Goal: Task Accomplishment & Management: Complete application form

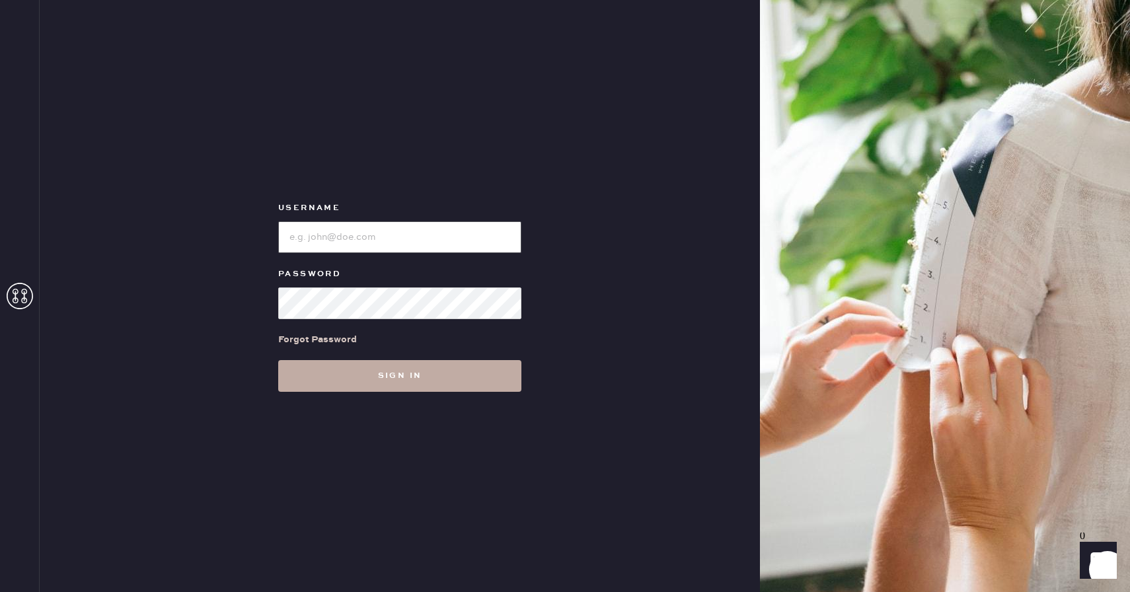
type input "reformationcherrycreek"
click at [465, 382] on button "Sign in" at bounding box center [399, 376] width 243 height 32
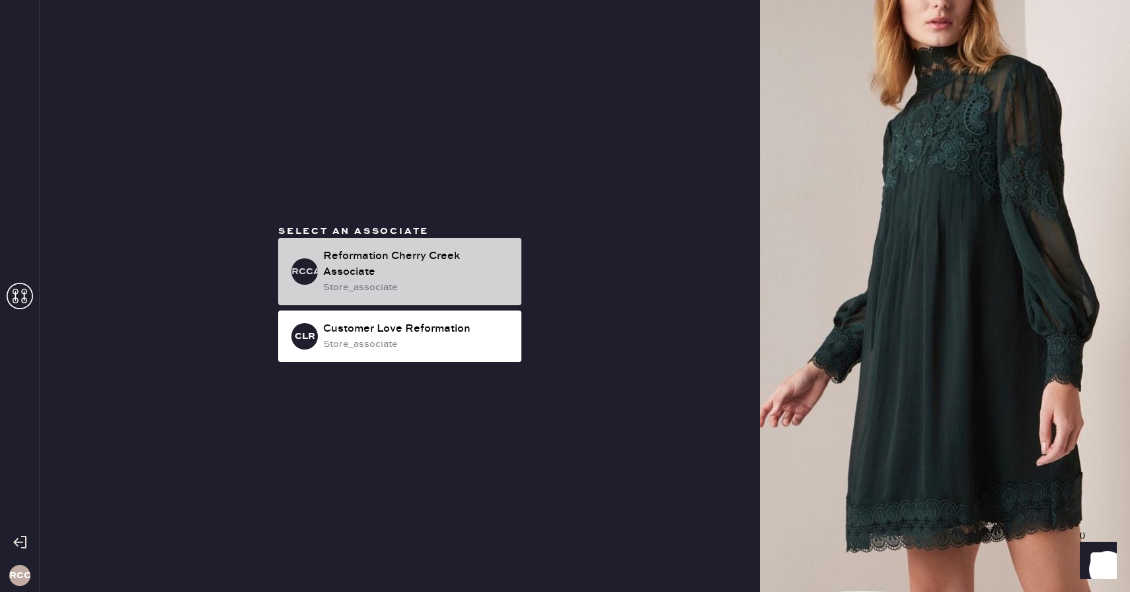
click at [468, 287] on div "store_associate" at bounding box center [417, 287] width 188 height 15
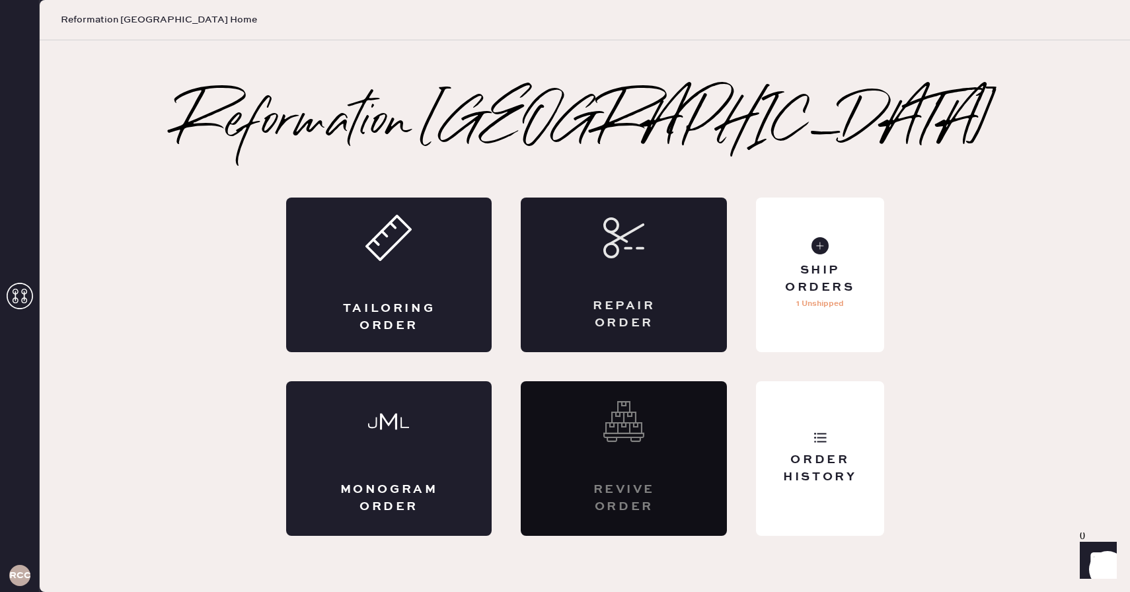
click at [665, 291] on div "Repair Order" at bounding box center [624, 275] width 206 height 155
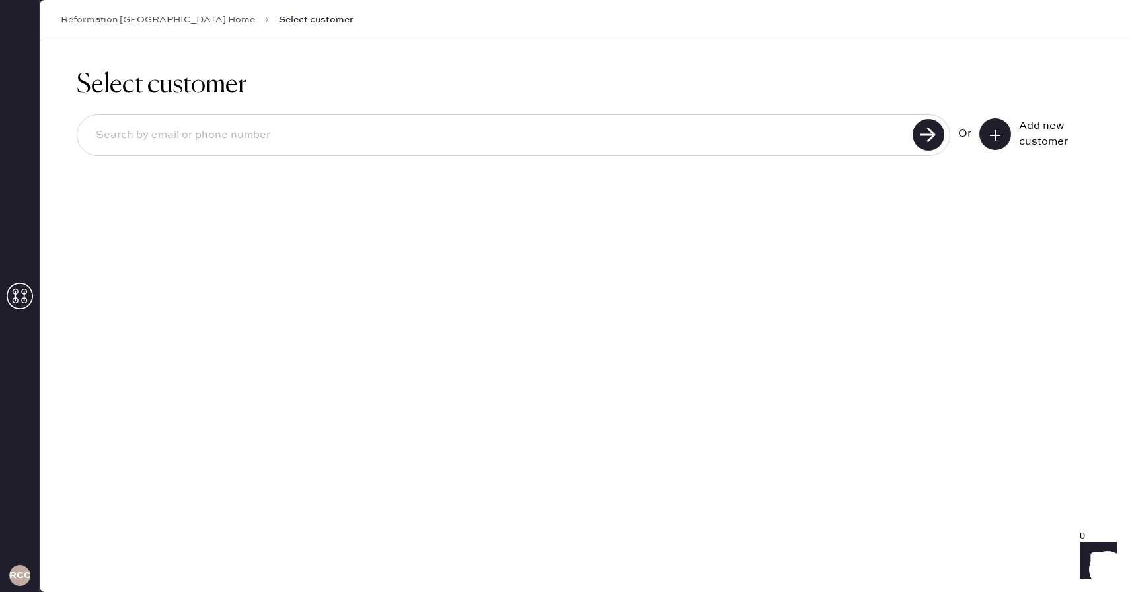
click at [731, 147] on input at bounding box center [496, 135] width 823 height 30
click at [995, 133] on icon at bounding box center [994, 135] width 13 height 13
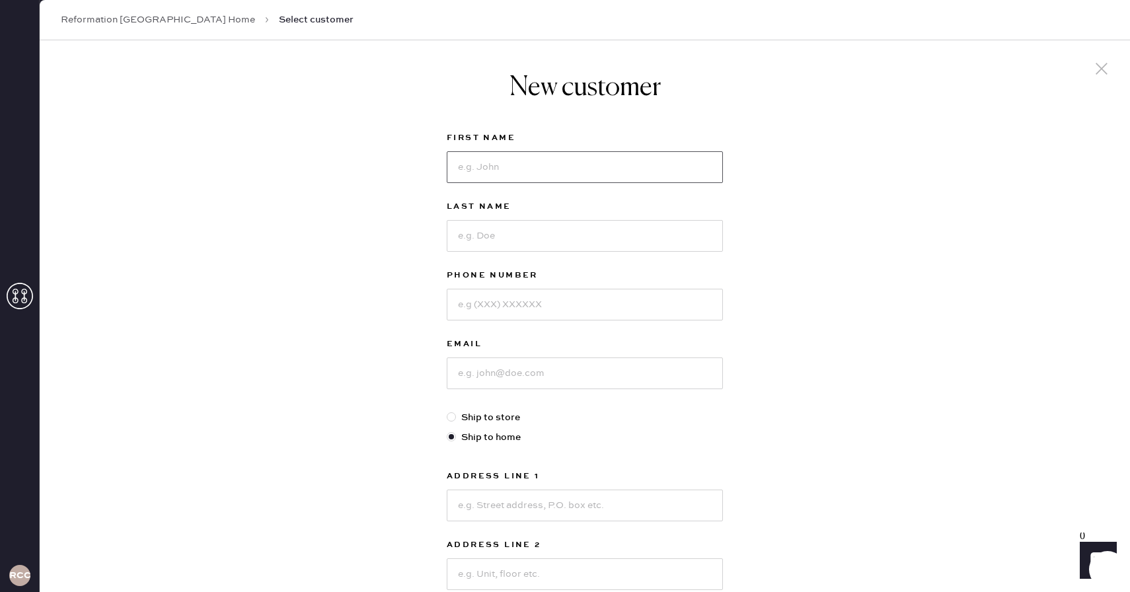
click at [614, 170] on input at bounding box center [585, 167] width 276 height 32
type input "Victoria"
click at [573, 242] on input at bounding box center [585, 236] width 276 height 32
type input "[PERSON_NAME]"
click at [581, 308] on input at bounding box center [585, 305] width 276 height 32
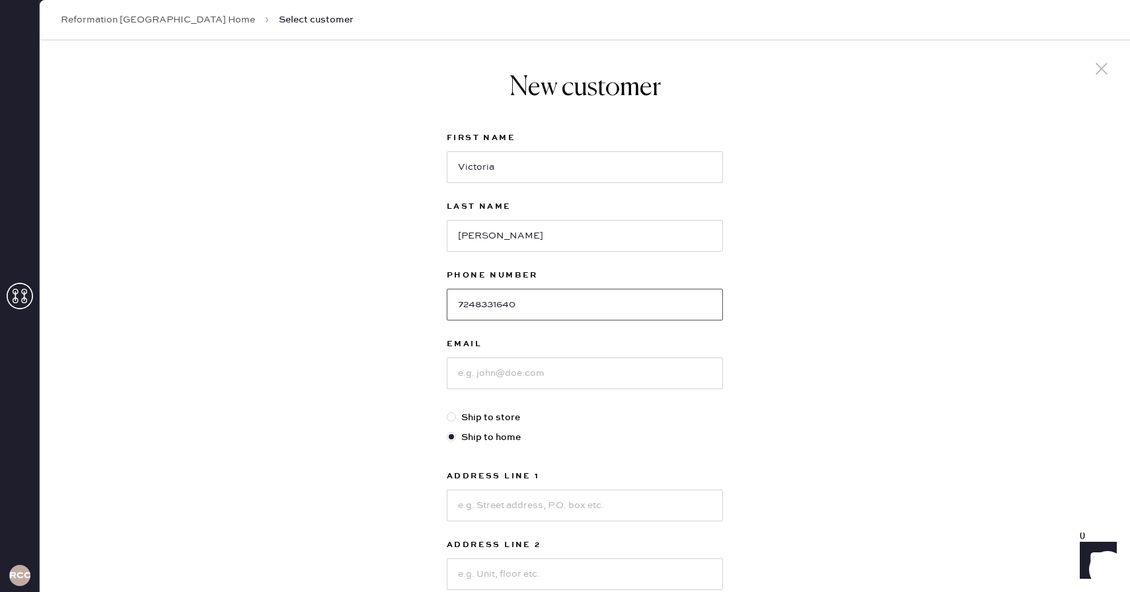
type input "7248331640"
click at [572, 381] on input at bounding box center [585, 373] width 276 height 32
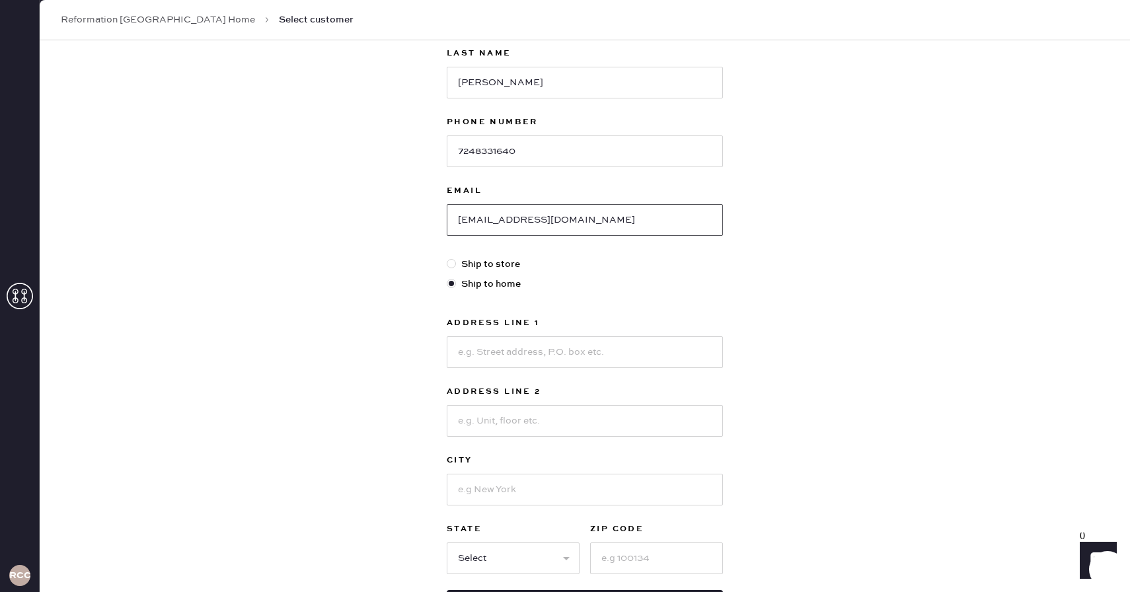
scroll to position [159, 0]
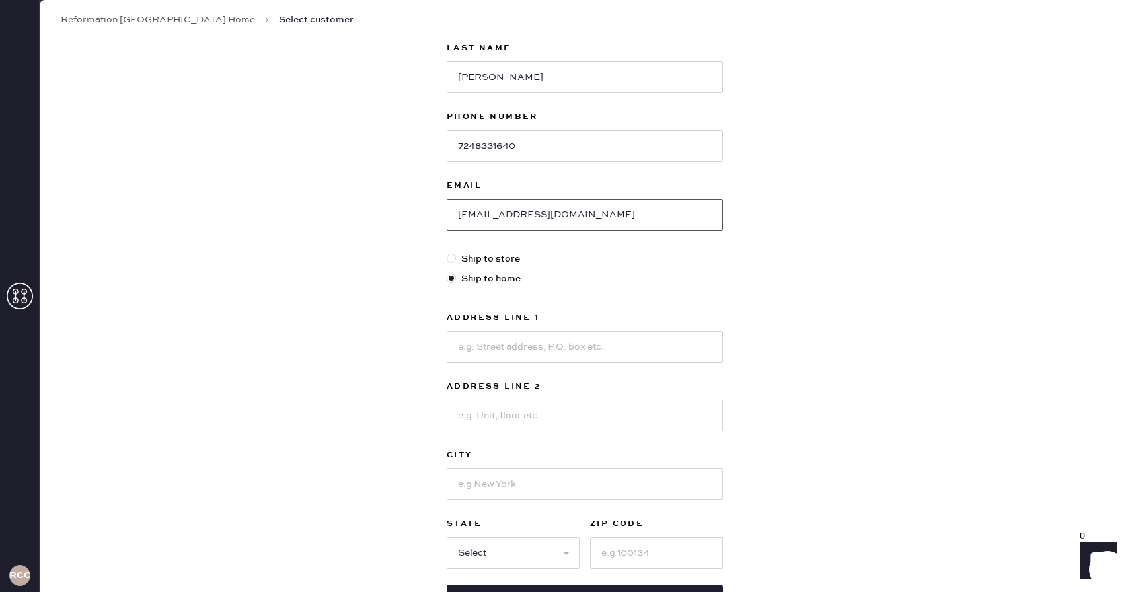
type input "[EMAIL_ADDRESS][DOMAIN_NAME]"
click at [525, 356] on input at bounding box center [585, 347] width 276 height 32
type input "[STREET_ADDRESS]"
click at [564, 414] on input at bounding box center [585, 416] width 276 height 32
type input "Unit 1"
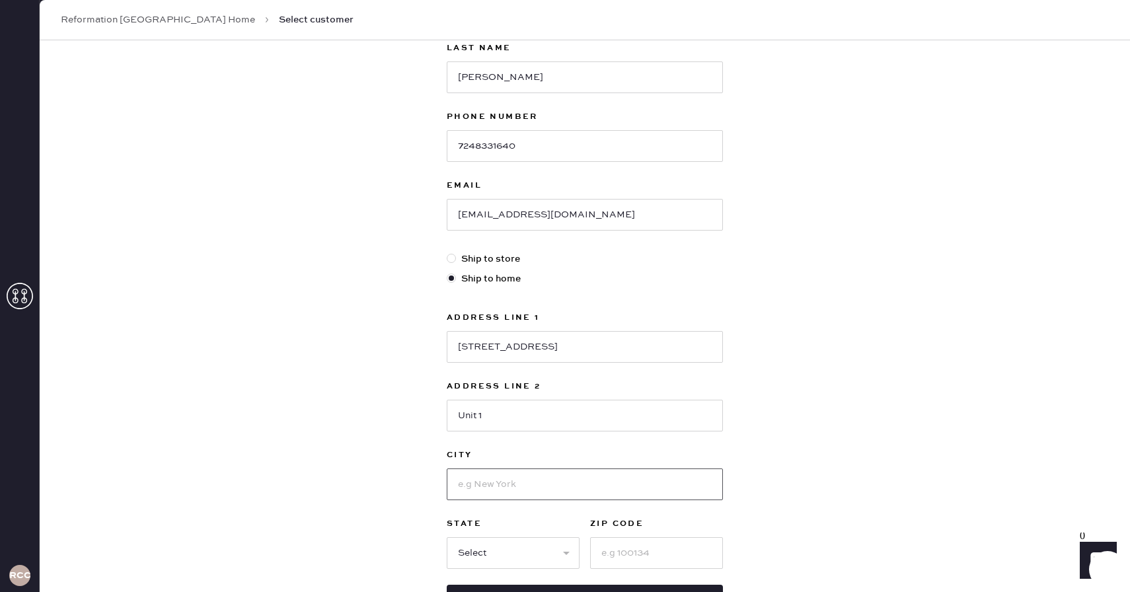
click at [554, 483] on input at bounding box center [585, 484] width 276 height 32
type input "[GEOGRAPHIC_DATA]"
click at [520, 563] on select "Select AK AL AR AZ CA CO CT [GEOGRAPHIC_DATA] DE FL [GEOGRAPHIC_DATA] HI [GEOGR…" at bounding box center [513, 553] width 133 height 32
select select "CO"
click at [447, 537] on select "Select AK AL AR AZ CA CO CT [GEOGRAPHIC_DATA] DE FL [GEOGRAPHIC_DATA] HI [GEOGR…" at bounding box center [513, 553] width 133 height 32
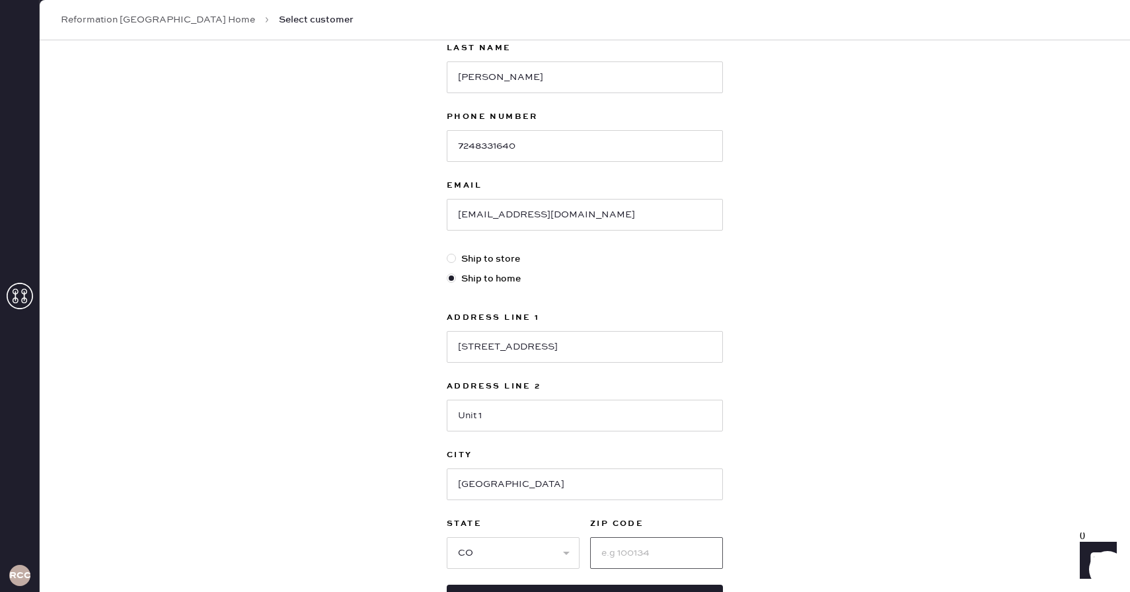
click at [696, 559] on input at bounding box center [656, 553] width 133 height 32
type input "80207"
click at [836, 447] on div "New customer First Name [PERSON_NAME] Last Name [PERSON_NAME] Phone Number [PHO…" at bounding box center [585, 291] width 1090 height 819
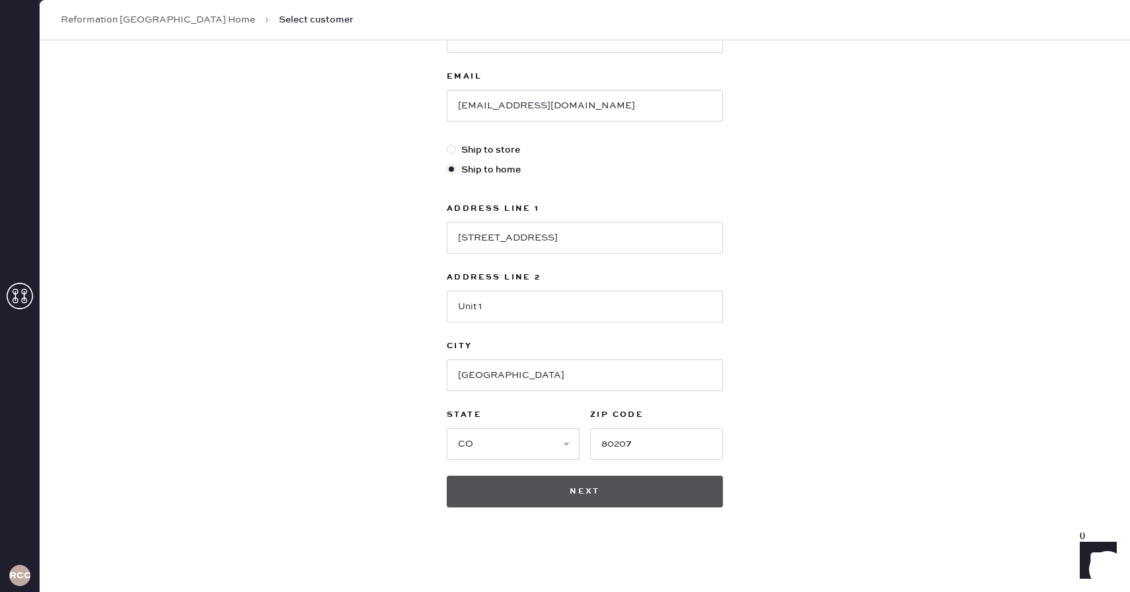
click at [689, 494] on button "Next" at bounding box center [585, 492] width 276 height 32
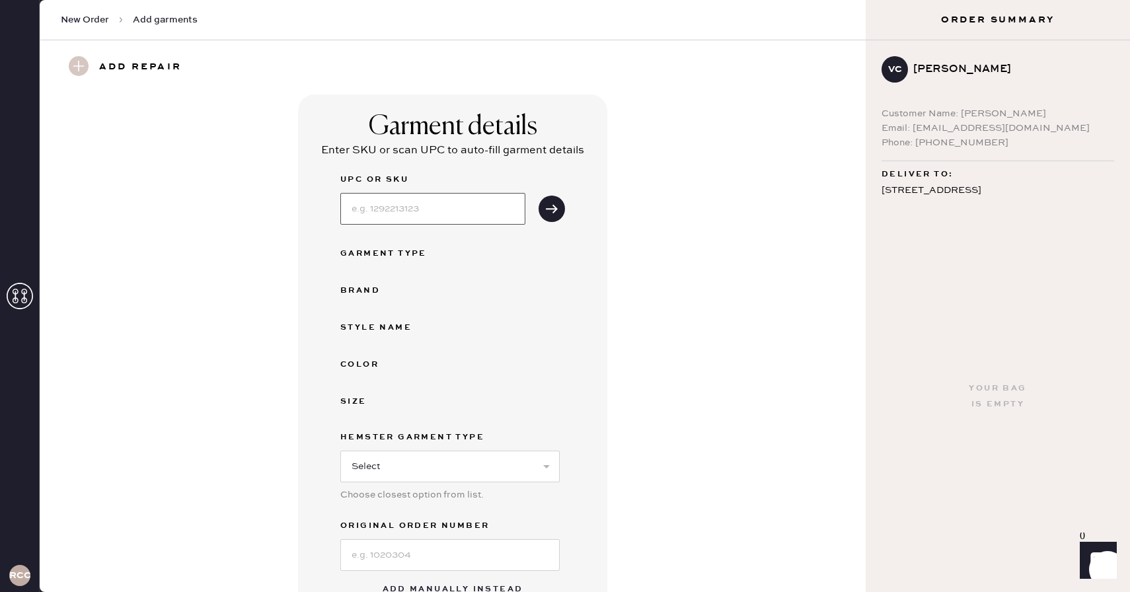
click at [455, 217] on input at bounding box center [432, 209] width 185 height 32
type input "1312189VND00L"
click at [550, 212] on icon "submit" at bounding box center [551, 208] width 13 height 13
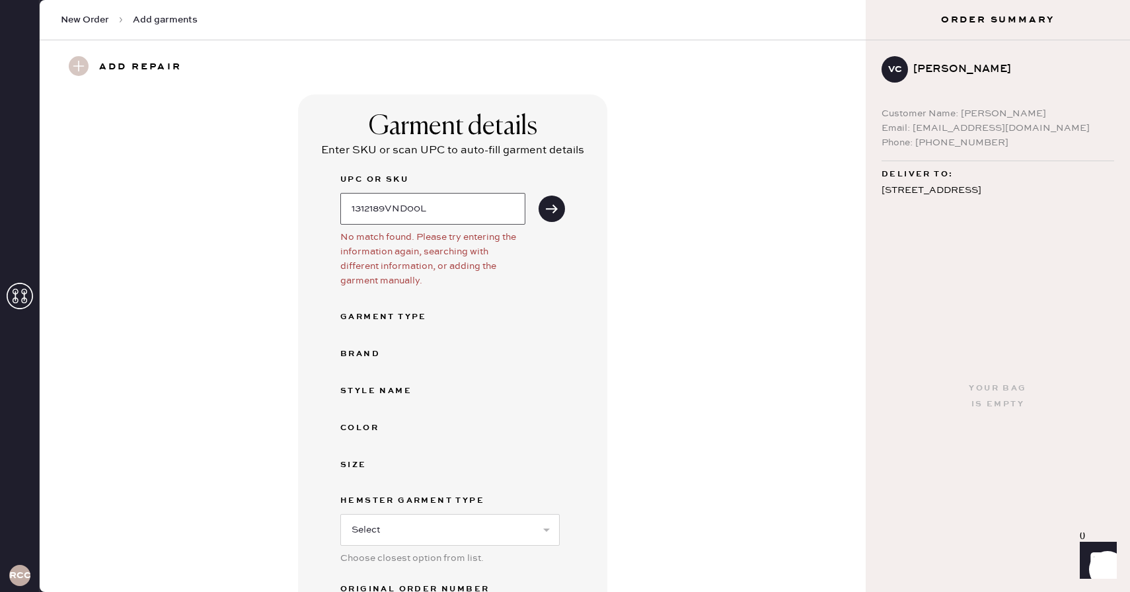
drag, startPoint x: 480, startPoint y: 206, endPoint x: 295, endPoint y: 201, distance: 184.4
click at [295, 201] on div "Garment details Enter SKU or scan UPC to auto-fill garment details UPC or SKU 1…" at bounding box center [452, 388] width 778 height 588
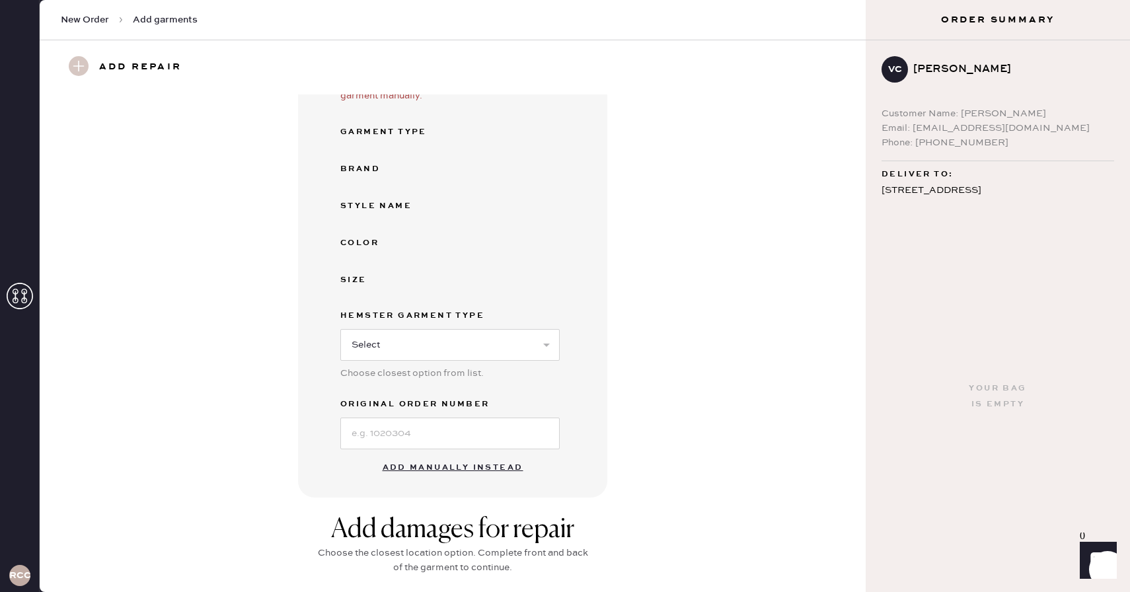
scroll to position [186, 0]
click at [476, 468] on button "Add manually instead" at bounding box center [453, 467] width 157 height 26
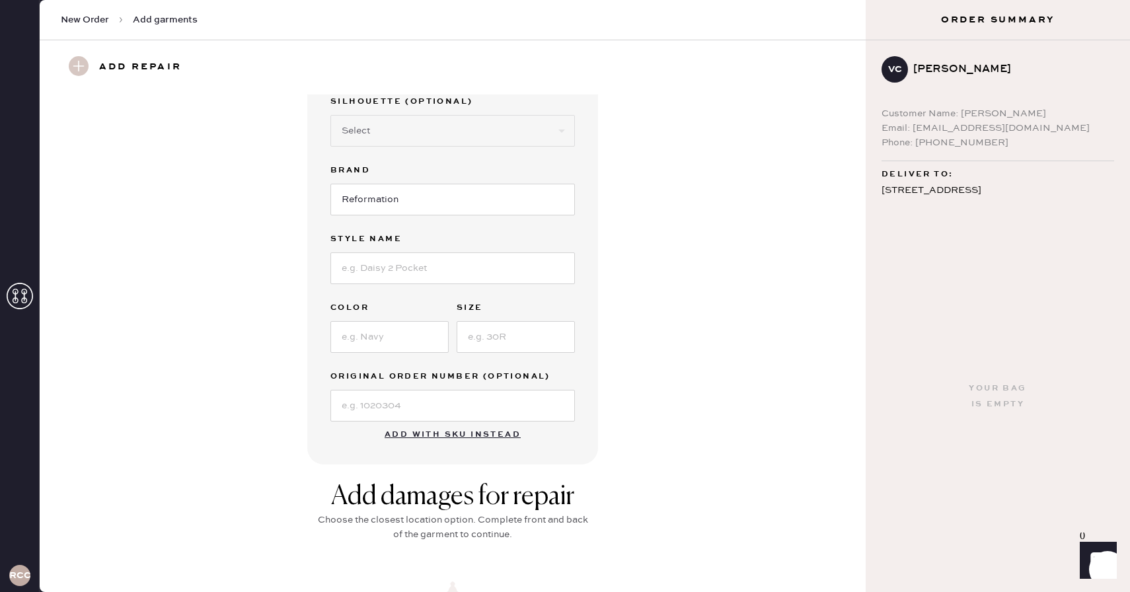
scroll to position [0, 0]
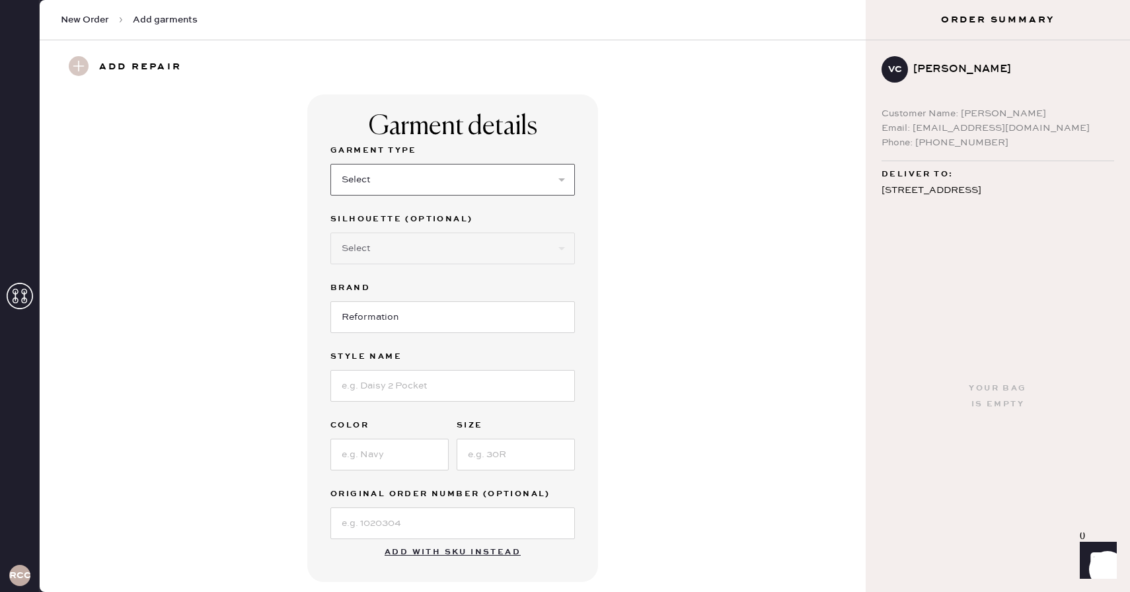
click at [484, 176] on select "Select Basic Skirt Jeans Leggings Pants Shorts Basic Sleeved Dress Basic Sleeve…" at bounding box center [452, 180] width 244 height 32
select select "4"
click at [330, 164] on select "Select Basic Skirt Jeans Leggings Pants Shorts Basic Sleeved Dress Basic Sleeve…" at bounding box center [452, 180] width 244 height 32
click at [444, 250] on select "Select Joggers Shorts Cropped Flare Boot Cut Straight Skinny Other" at bounding box center [452, 249] width 244 height 32
click at [432, 313] on input "Reformation" at bounding box center [452, 317] width 244 height 32
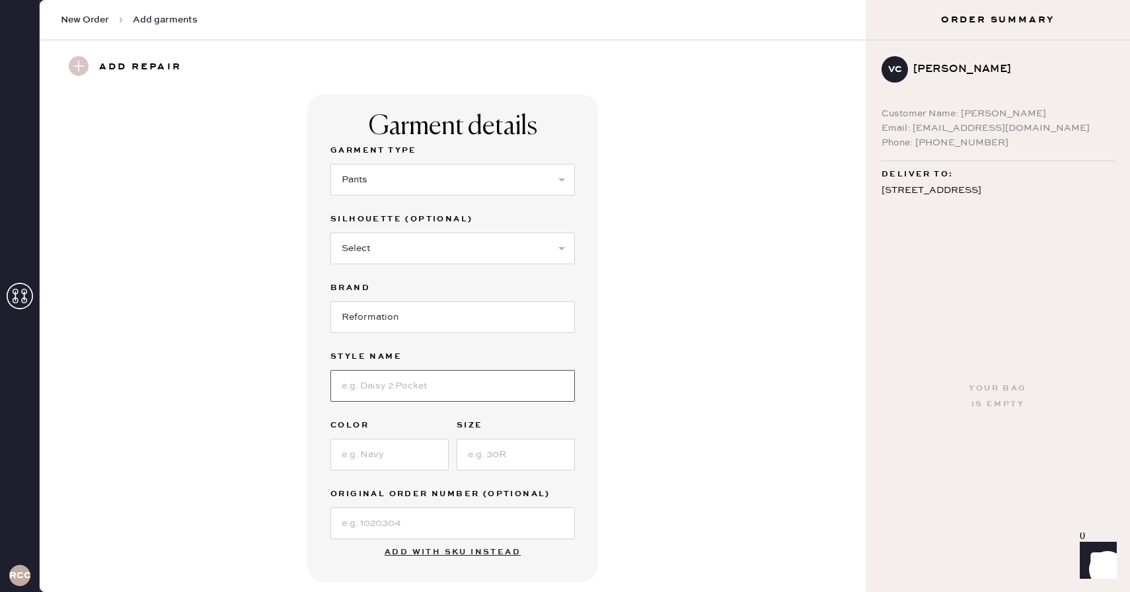
click at [405, 389] on input at bounding box center [452, 386] width 244 height 32
type input "[PERSON_NAME] Pant"
click at [391, 451] on input at bounding box center [389, 455] width 118 height 32
type input "Vineyard"
click at [498, 459] on input at bounding box center [516, 455] width 118 height 32
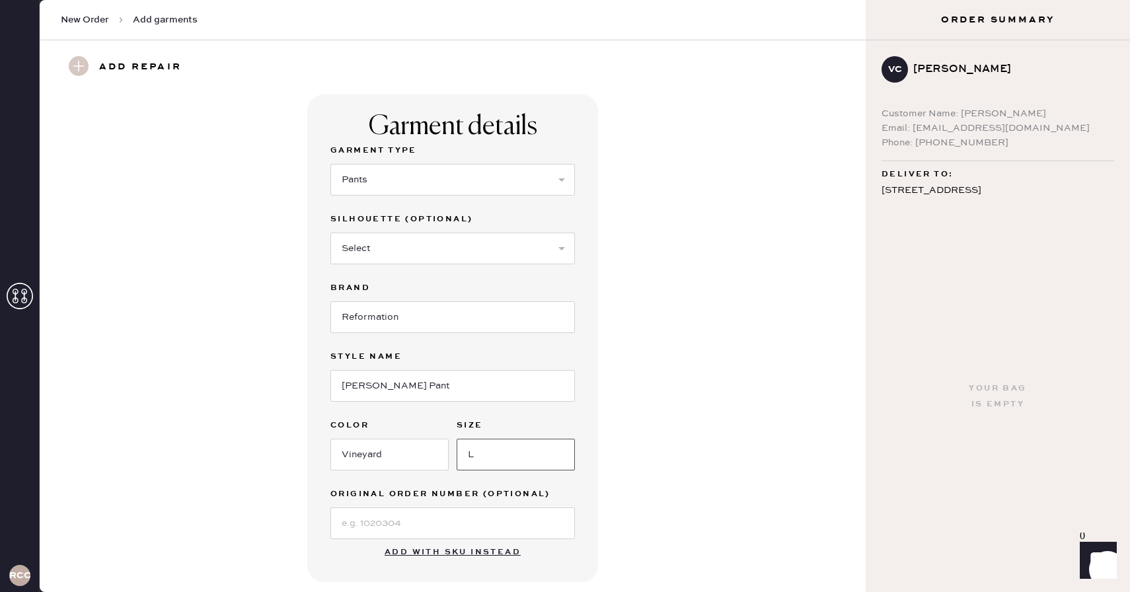
type input "L"
click at [509, 523] on input at bounding box center [452, 523] width 244 height 32
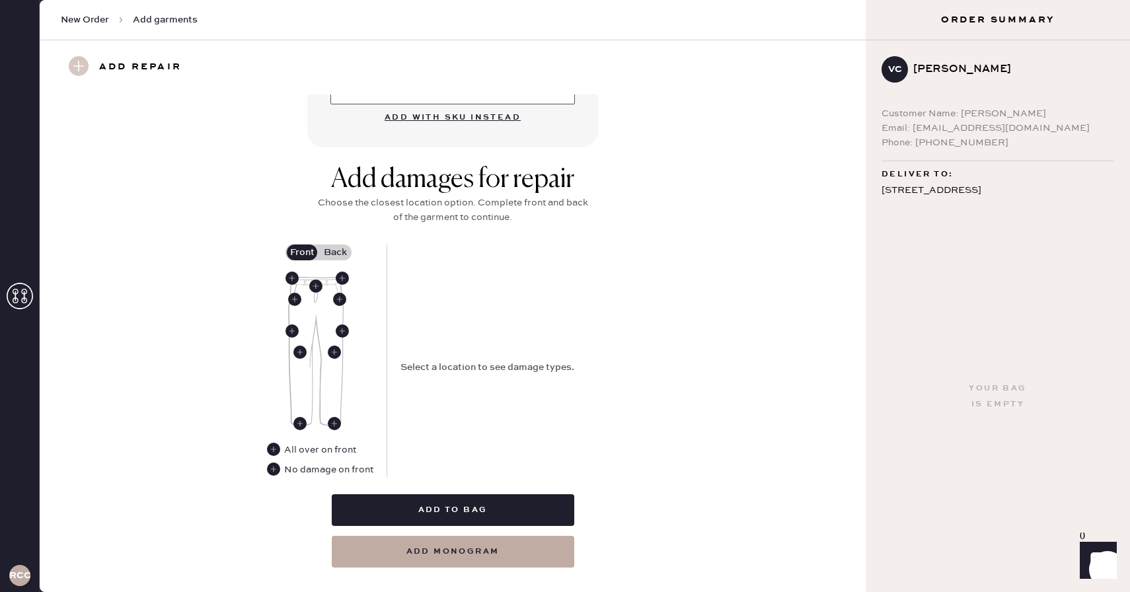
scroll to position [438, 0]
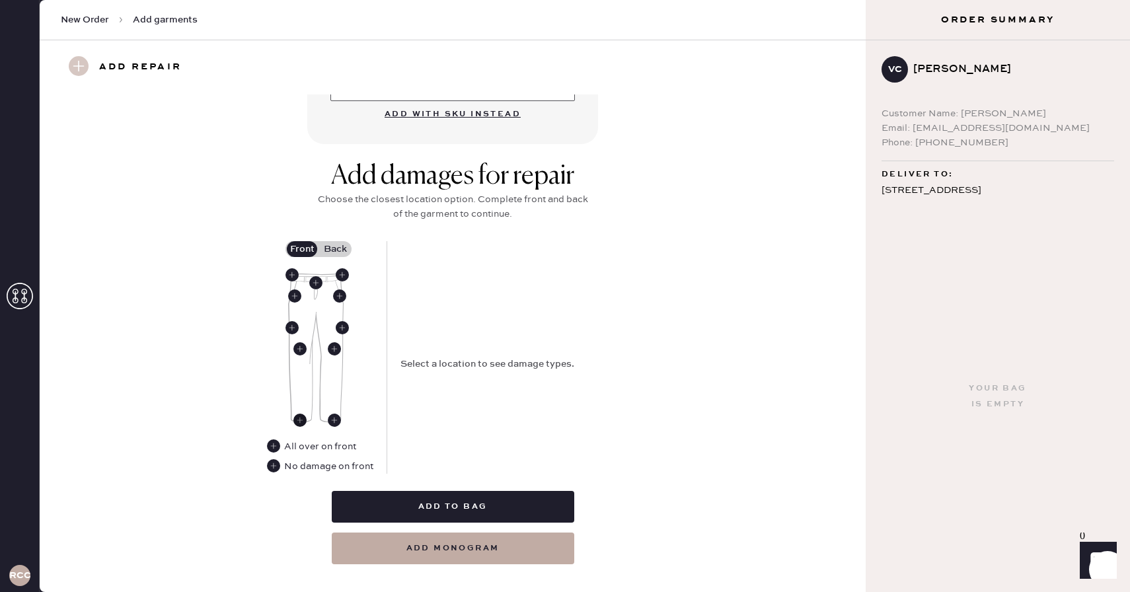
type input "S24392092"
click at [297, 420] on use at bounding box center [299, 420] width 13 height 13
click at [334, 418] on use at bounding box center [334, 420] width 13 height 13
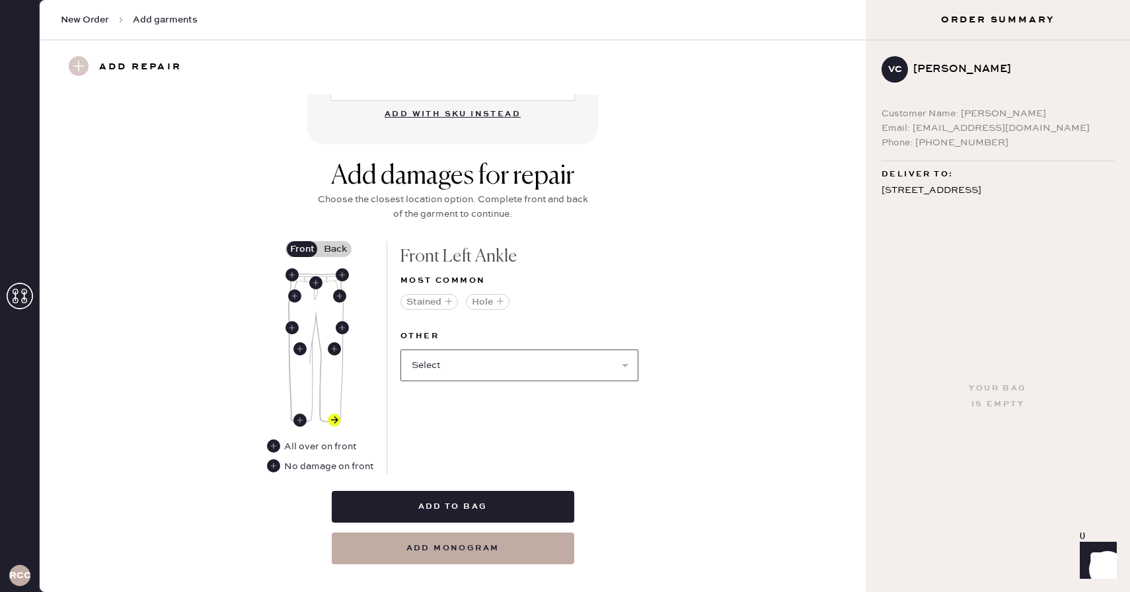
click at [439, 361] on select "Select Broken / Ripped Hem Broken Beads Broken Belt Loop Broken Button Broken E…" at bounding box center [519, 366] width 238 height 32
select select "1706"
click at [400, 350] on select "Select Broken / Ripped Hem Broken Beads Broken Belt Loop Broken Button Broken E…" at bounding box center [519, 366] width 238 height 32
select select
click at [446, 380] on select "Select Broken Beads Broken Belt Loop Broken Button Broken Elastic Broken Hook &…" at bounding box center [519, 366] width 238 height 32
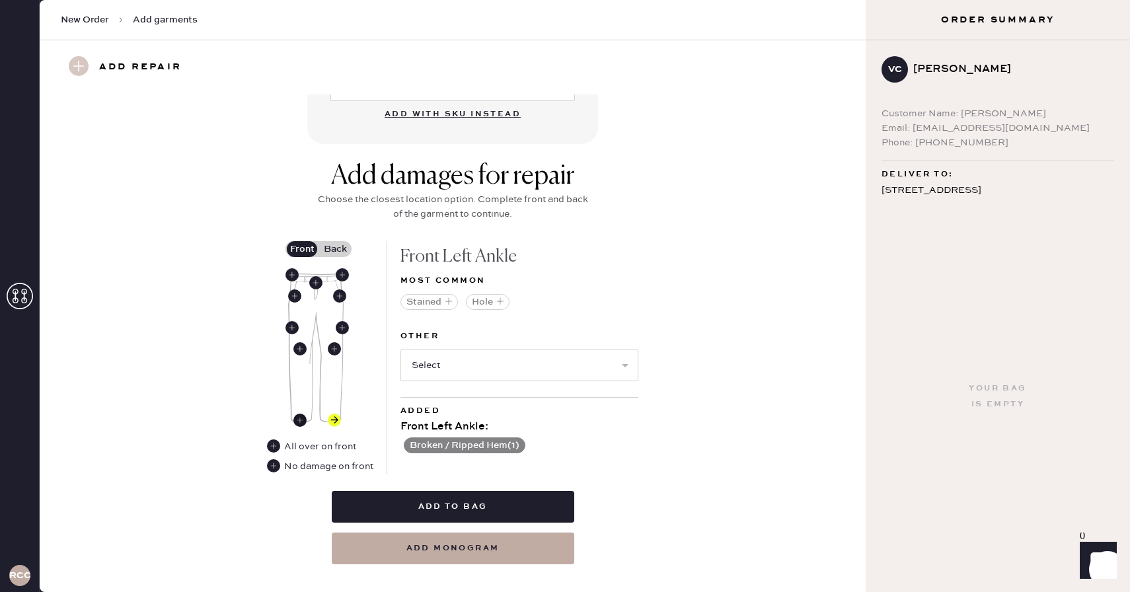
click at [298, 418] on use at bounding box center [299, 420] width 13 height 13
click at [337, 245] on label "Back" at bounding box center [334, 249] width 33 height 16
click at [335, 249] on input "Back" at bounding box center [335, 249] width 0 height 0
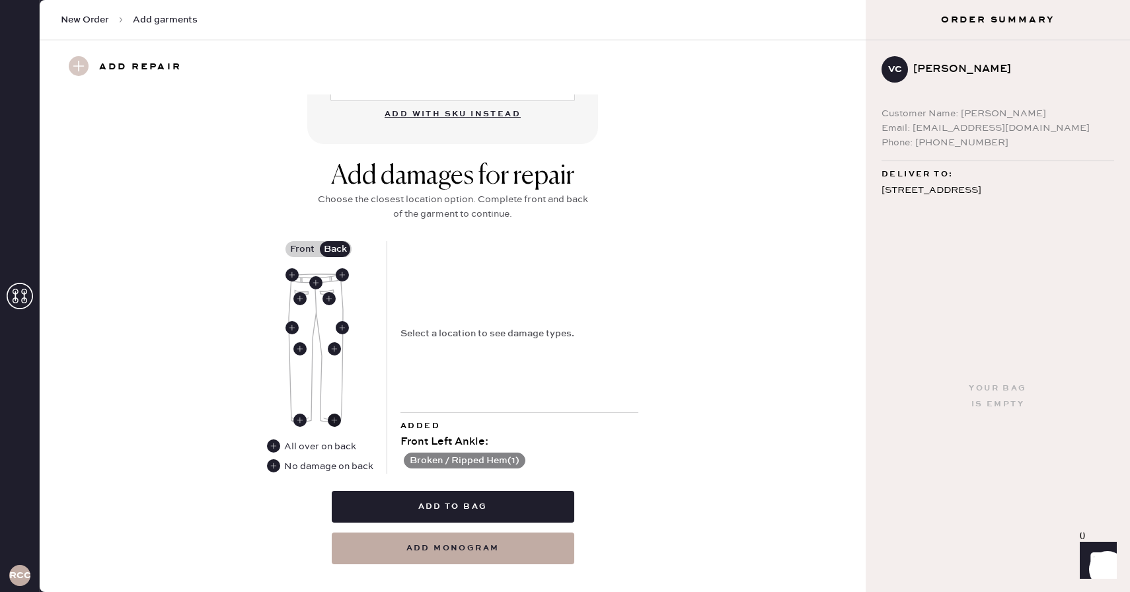
click at [332, 420] on use at bounding box center [334, 420] width 13 height 13
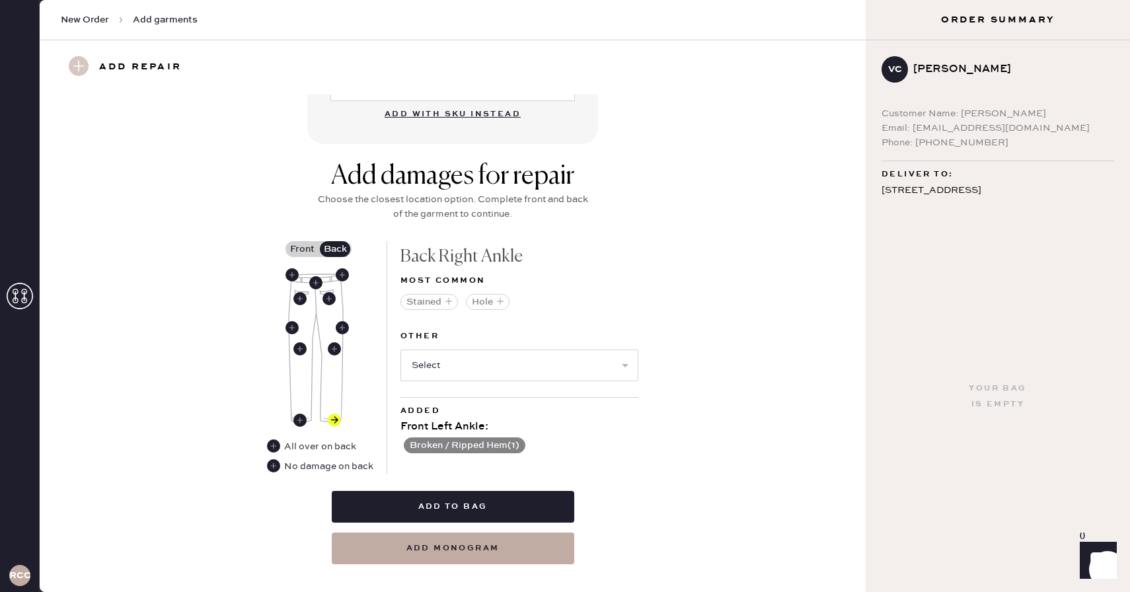
click at [303, 246] on label "Front" at bounding box center [301, 249] width 33 height 16
click at [302, 249] on input "Front" at bounding box center [302, 249] width 0 height 0
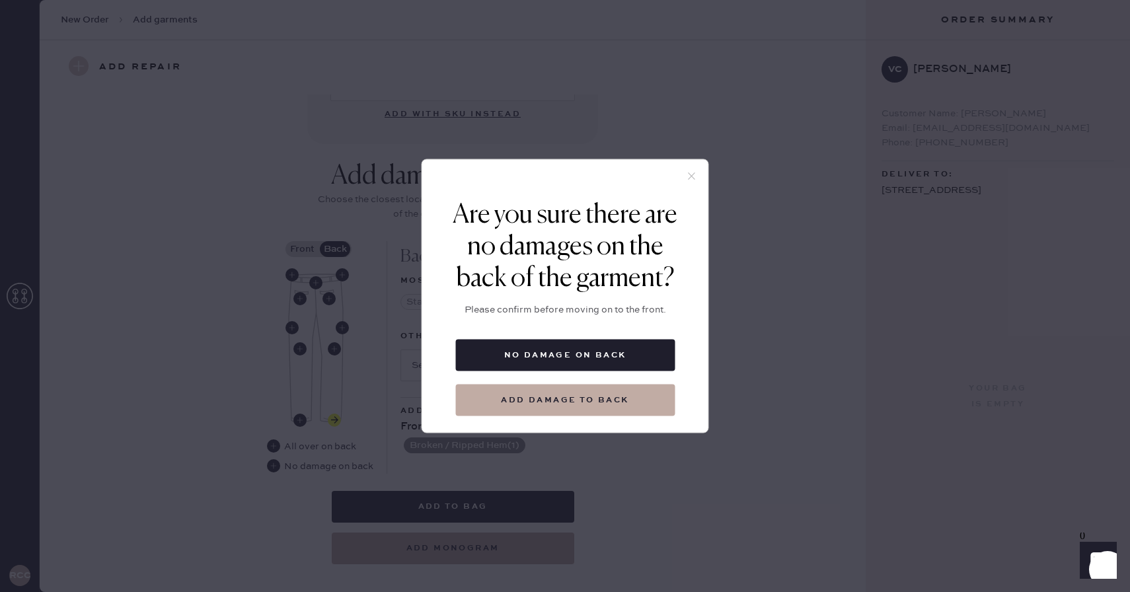
click at [690, 175] on use at bounding box center [691, 175] width 7 height 7
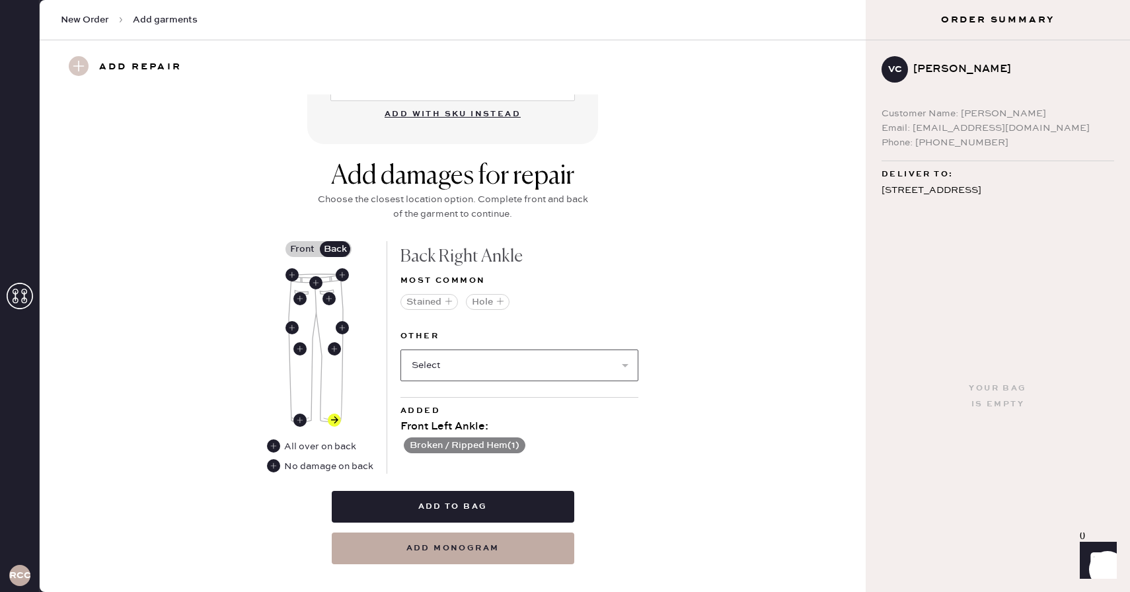
click at [447, 360] on select "Select Broken / Ripped Hem Broken Beads Broken Belt Loop Broken Button Broken E…" at bounding box center [519, 366] width 238 height 32
select select "1706"
click at [400, 350] on select "Select Broken / Ripped Hem Broken Beads Broken Belt Loop Broken Button Broken E…" at bounding box center [519, 366] width 238 height 32
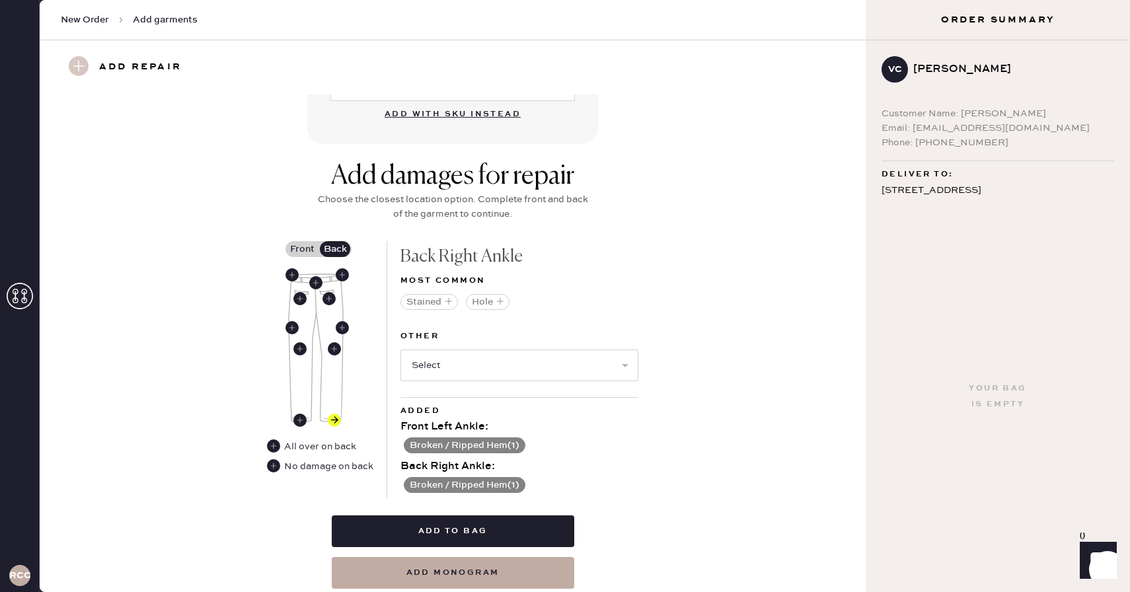
click at [468, 445] on button "Broken / Ripped Hem ( 1 )" at bounding box center [465, 445] width 122 height 16
click at [302, 418] on use at bounding box center [299, 420] width 13 height 13
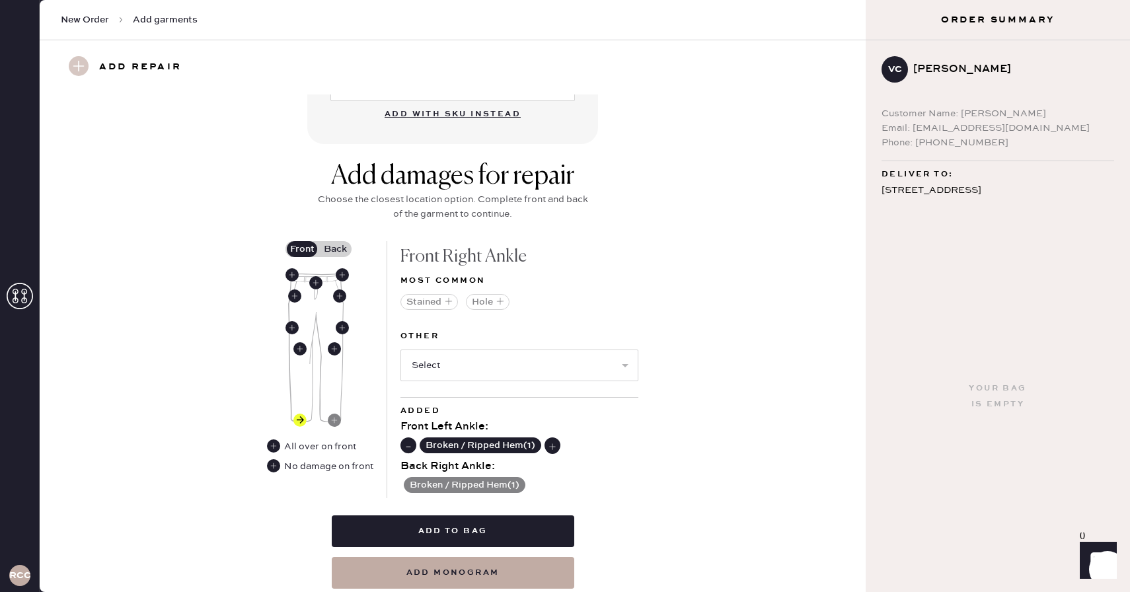
click at [406, 445] on use at bounding box center [408, 445] width 13 height 13
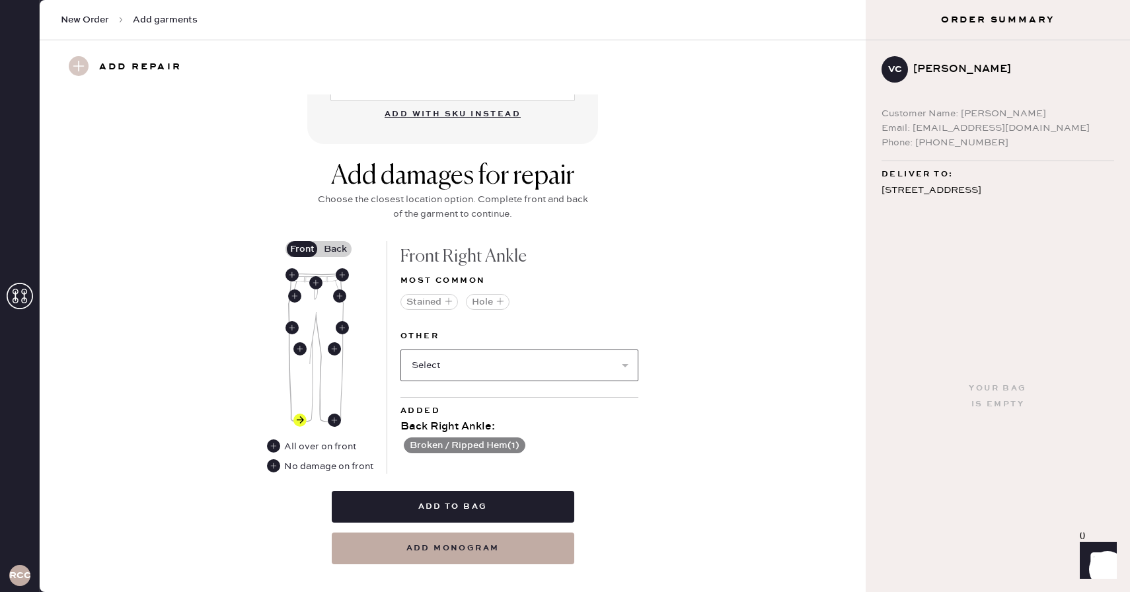
click at [475, 361] on select "Select Broken / Ripped Hem Broken Beads Broken Belt Loop Broken Button Broken E…" at bounding box center [519, 366] width 238 height 32
select select "1706"
click at [400, 350] on select "Select Broken / Ripped Hem Broken Beads Broken Belt Loop Broken Button Broken E…" at bounding box center [519, 366] width 238 height 32
select select
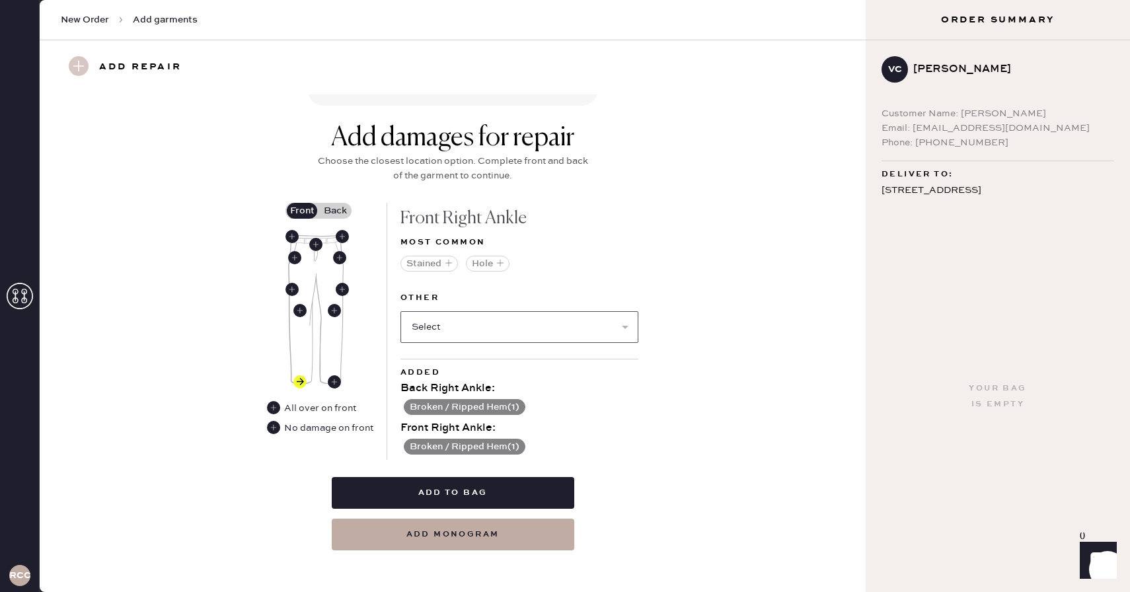
scroll to position [482, 0]
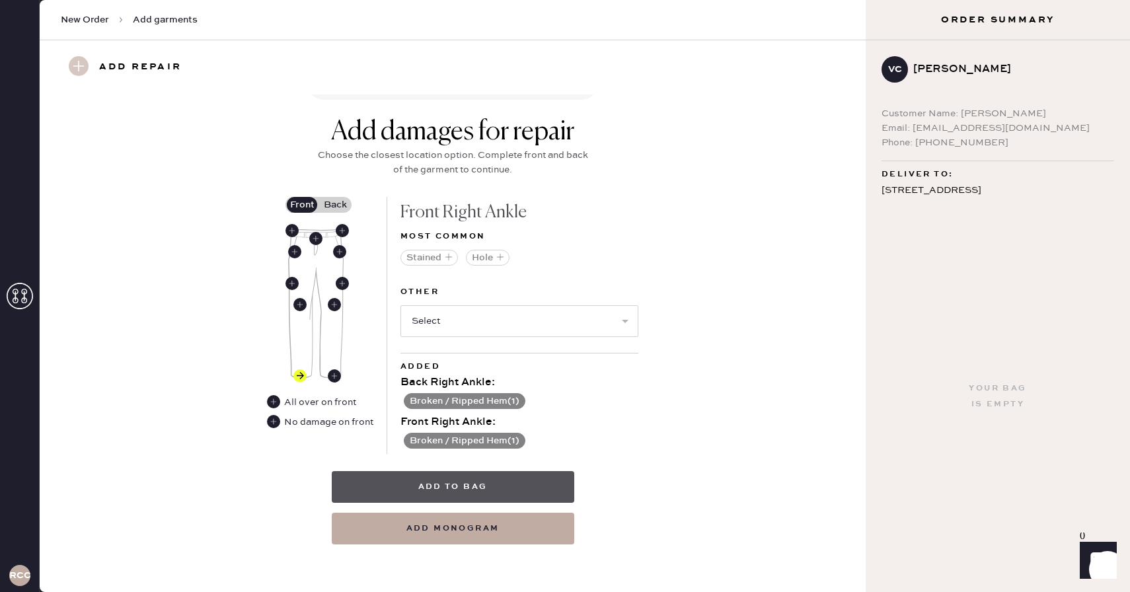
click at [498, 485] on button "Add to bag" at bounding box center [453, 487] width 242 height 32
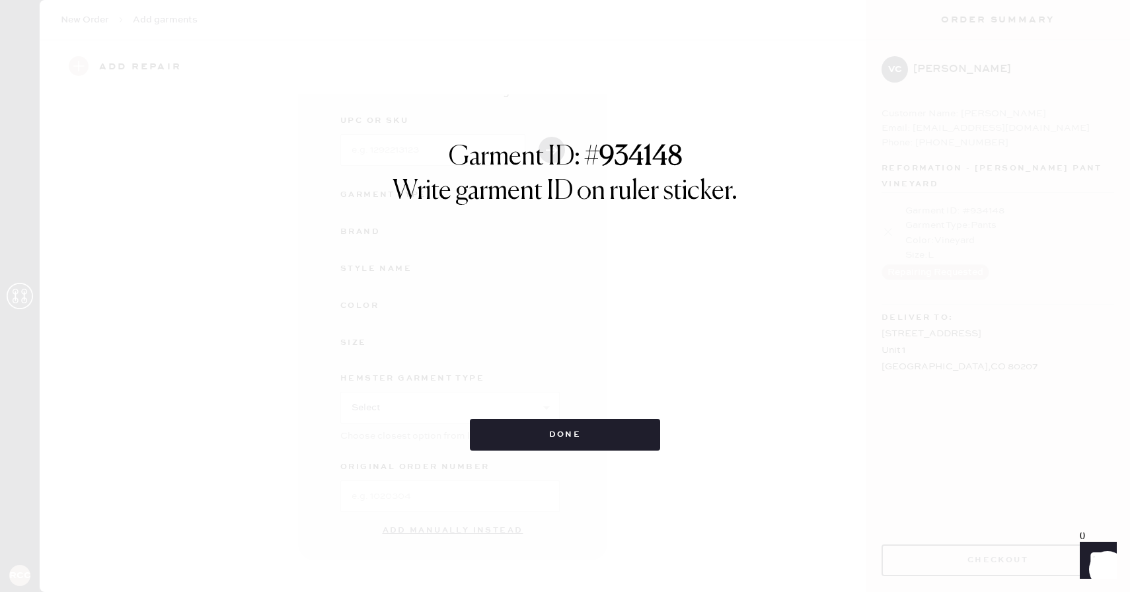
scroll to position [58, 0]
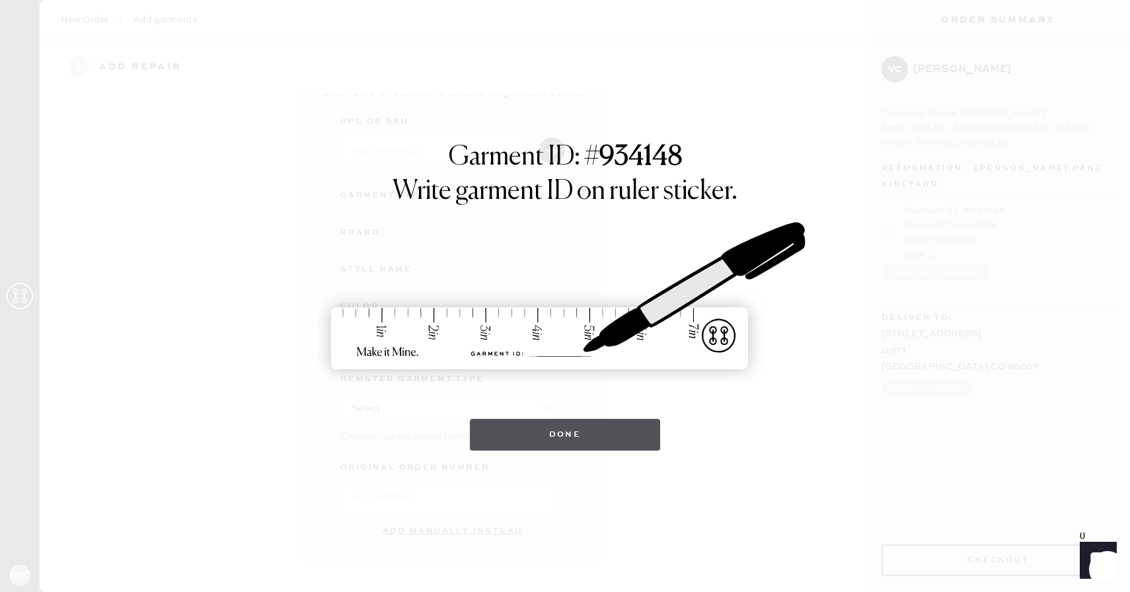
click at [566, 440] on button "Done" at bounding box center [565, 435] width 191 height 32
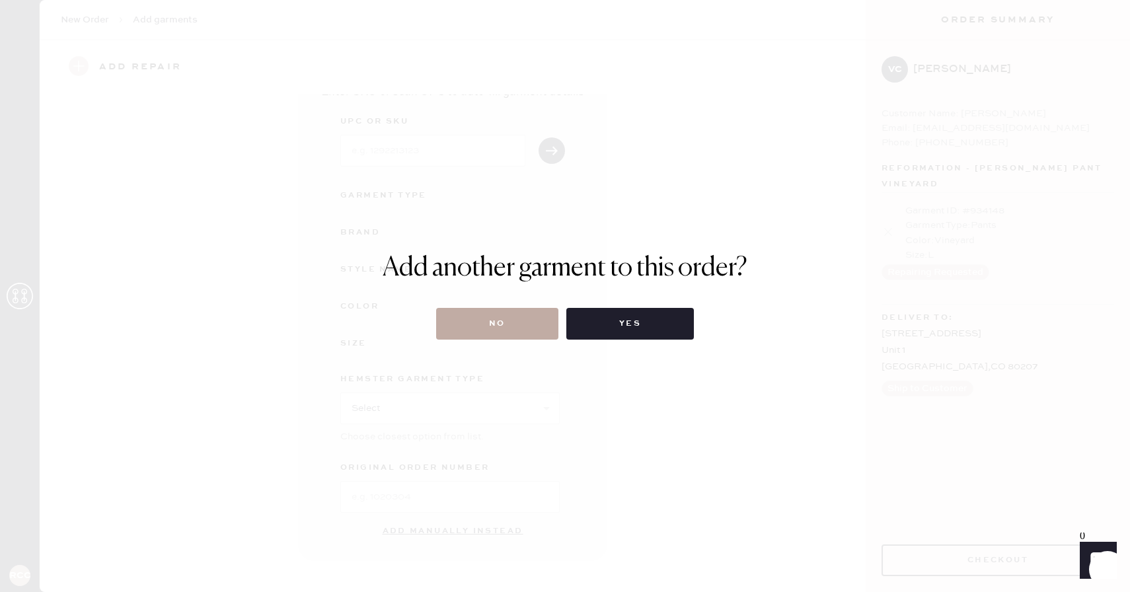
click at [505, 322] on button "No" at bounding box center [497, 324] width 122 height 32
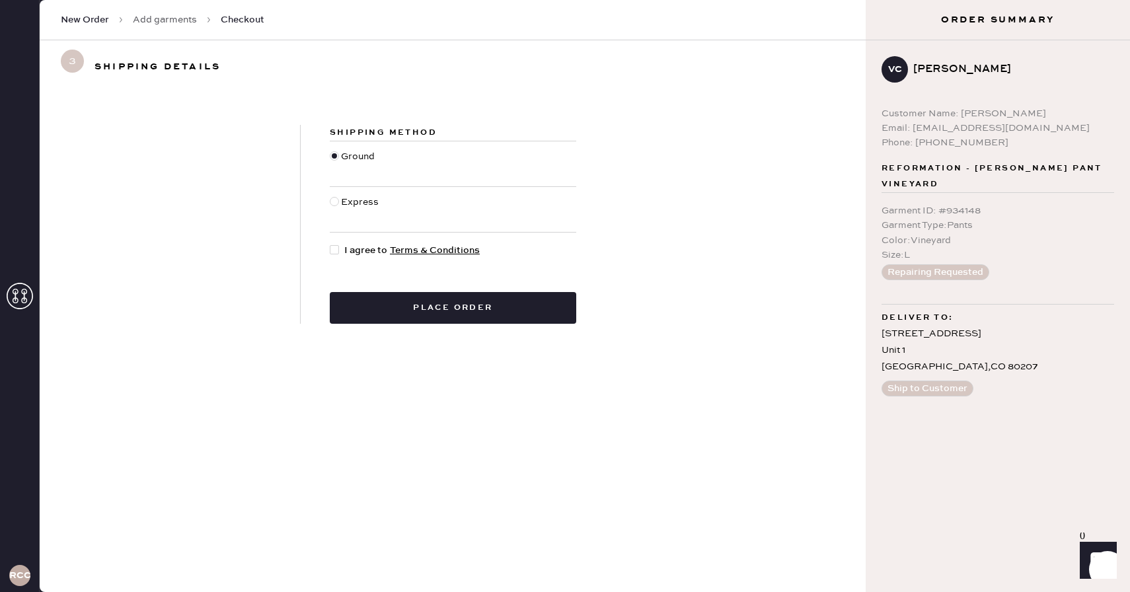
click at [336, 247] on div at bounding box center [334, 249] width 9 height 9
click at [330, 244] on input "I agree to Terms & Conditions" at bounding box center [330, 243] width 1 height 1
checkbox input "true"
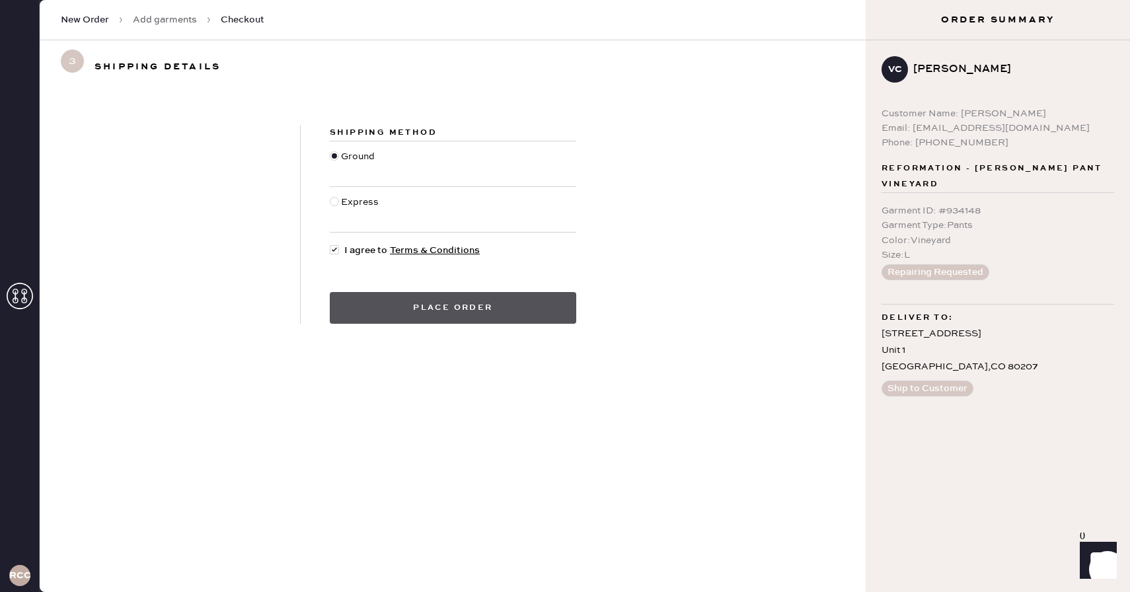
click at [387, 309] on button "Place order" at bounding box center [453, 308] width 246 height 32
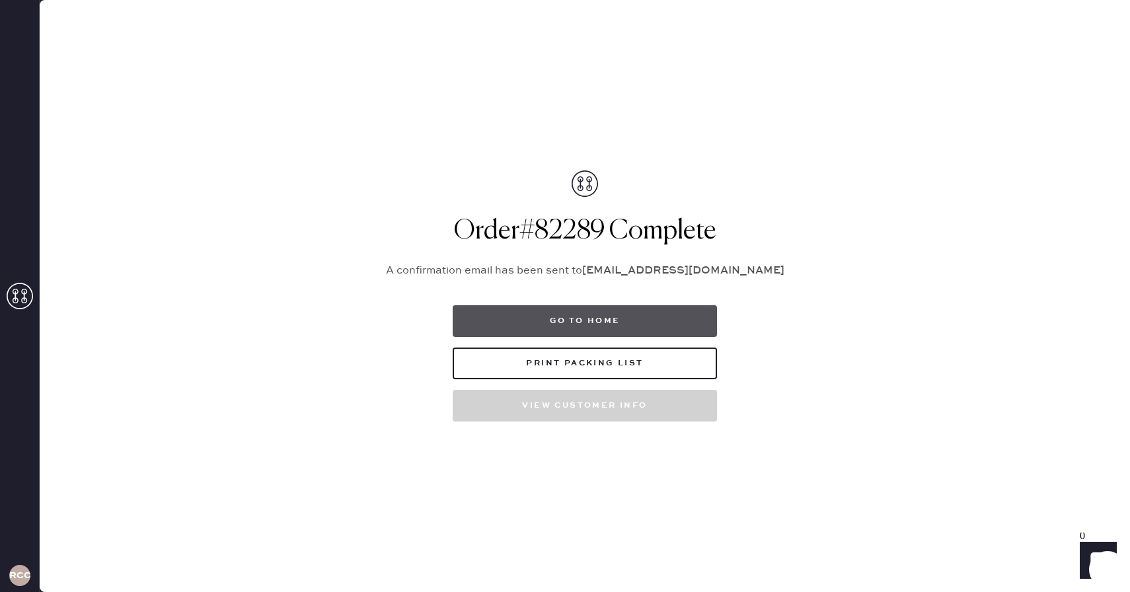
click at [527, 313] on button "Go to home" at bounding box center [585, 321] width 264 height 32
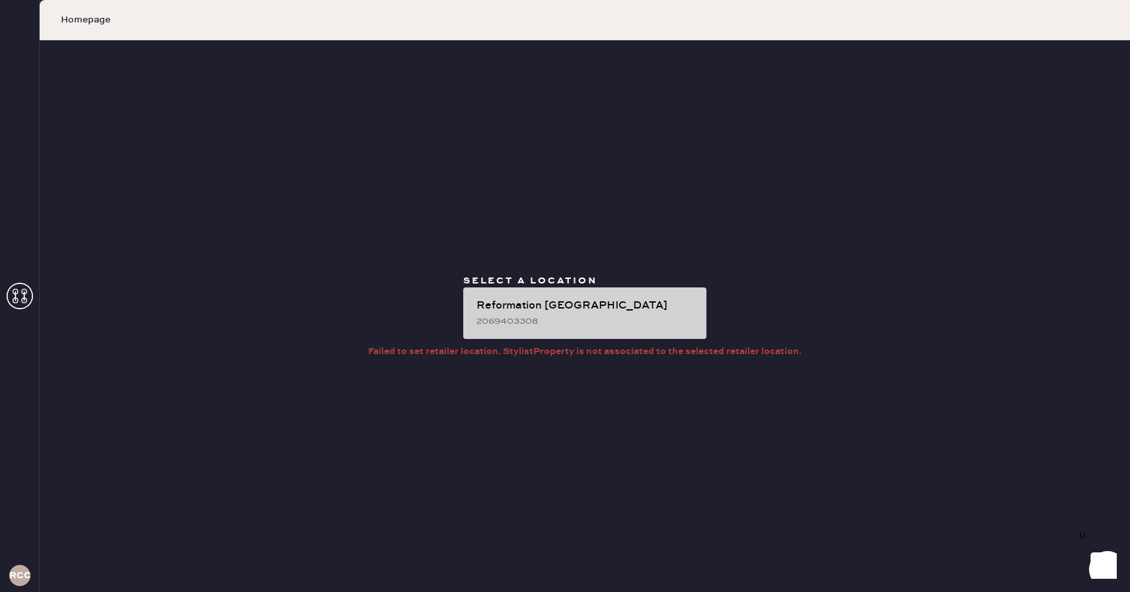
click at [597, 329] on div "Reformation [GEOGRAPHIC_DATA] 2069403308" at bounding box center [584, 313] width 243 height 52
click at [586, 305] on div "Reformation [GEOGRAPHIC_DATA]" at bounding box center [585, 306] width 219 height 16
